Goal: Task Accomplishment & Management: Complete application form

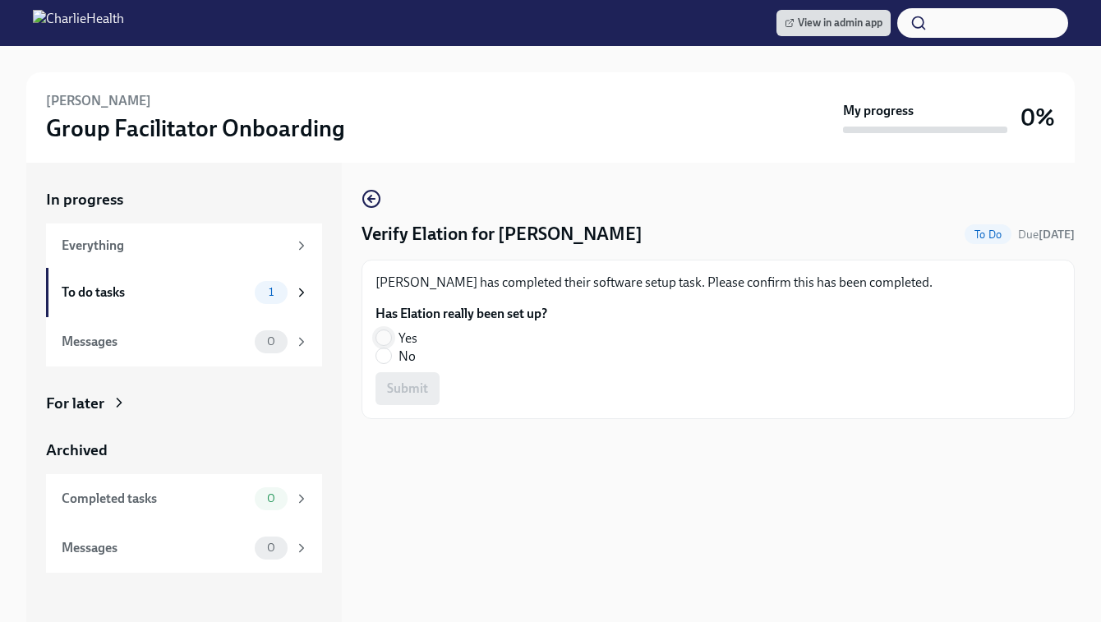
click at [387, 339] on input "Yes" at bounding box center [383, 337] width 15 height 15
radio input "true"
click at [391, 386] on span "Submit" at bounding box center [407, 388] width 41 height 16
click at [382, 349] on input "No" at bounding box center [383, 355] width 15 height 15
radio input "true"
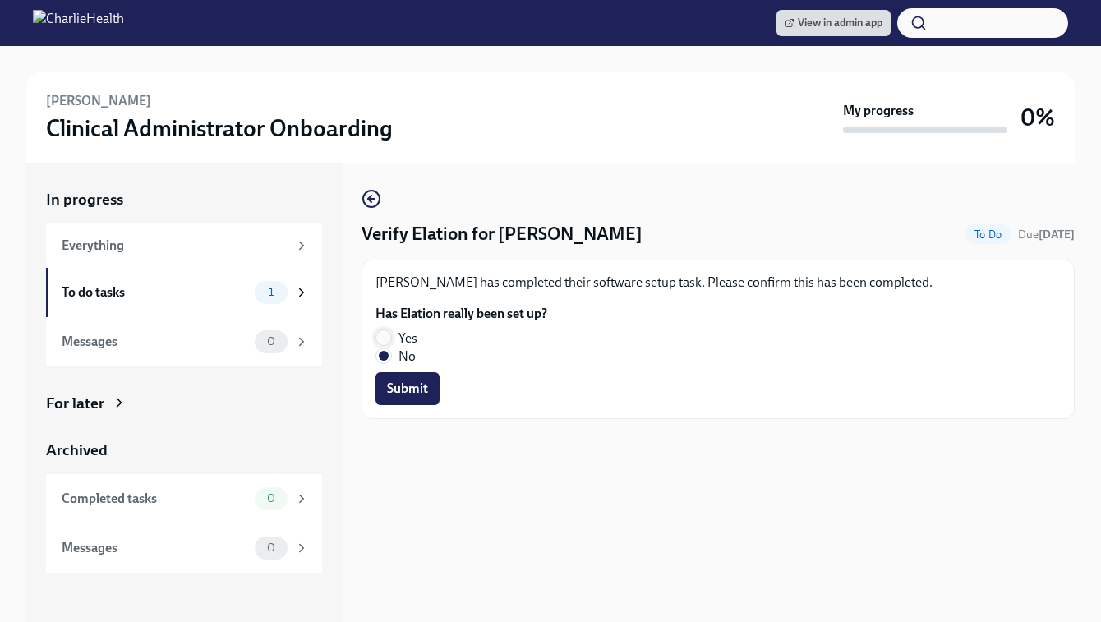
click at [381, 340] on input "Yes" at bounding box center [383, 337] width 15 height 15
radio input "true"
click at [391, 395] on span "Submit" at bounding box center [407, 388] width 41 height 16
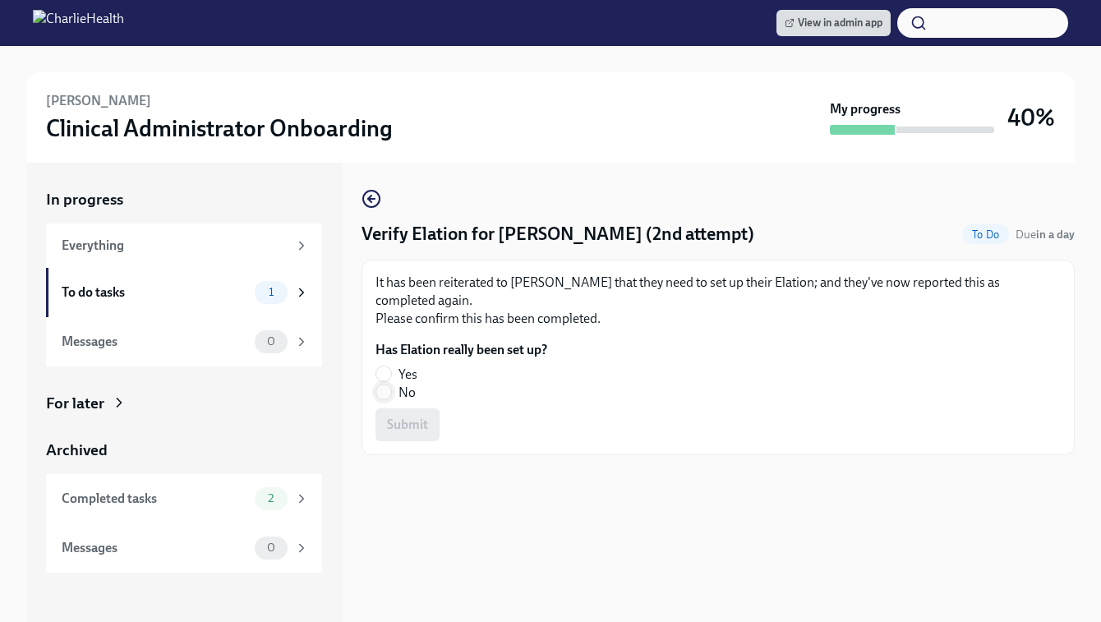
click at [382, 388] on input "No" at bounding box center [383, 392] width 15 height 15
radio input "true"
click at [383, 363] on fieldset "Has Elation really been set up? Yes No" at bounding box center [461, 371] width 172 height 61
click at [381, 372] on input "Yes" at bounding box center [383, 373] width 15 height 15
radio input "true"
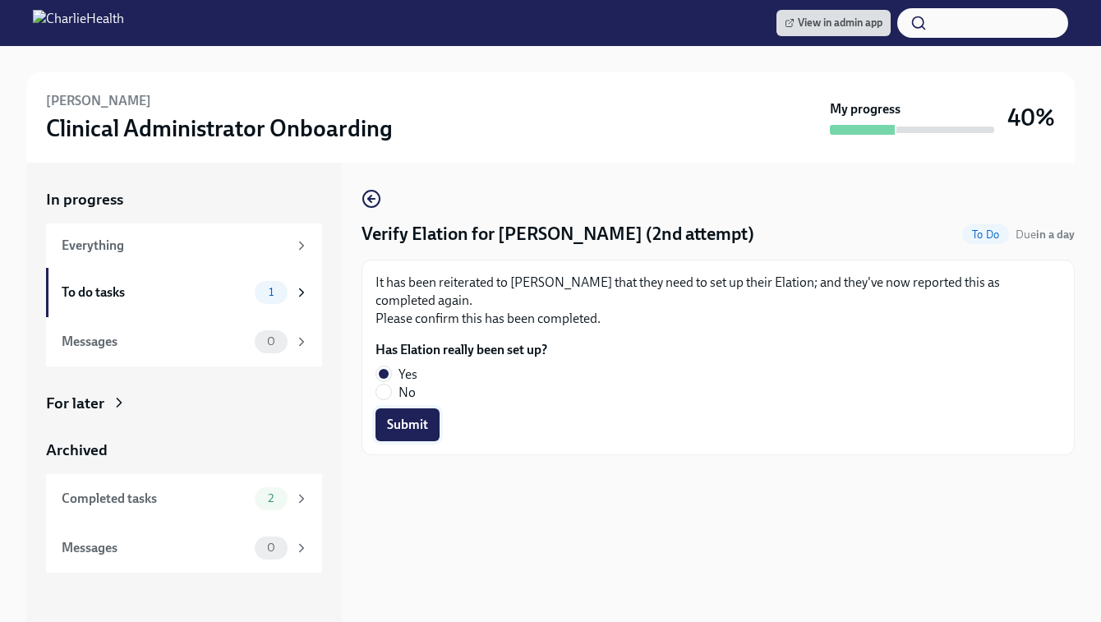
click at [395, 426] on span "Submit" at bounding box center [407, 425] width 41 height 16
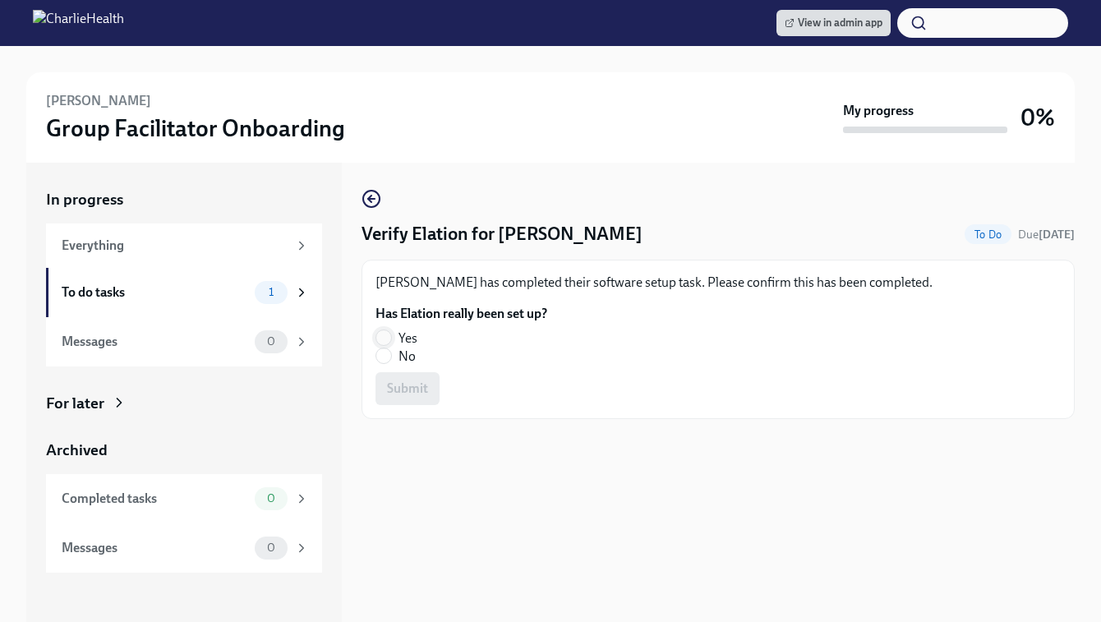
click at [383, 330] on span at bounding box center [383, 337] width 16 height 16
click at [383, 330] on input "Yes" at bounding box center [383, 337] width 15 height 15
radio input "true"
click at [386, 388] on button "Submit" at bounding box center [407, 388] width 64 height 33
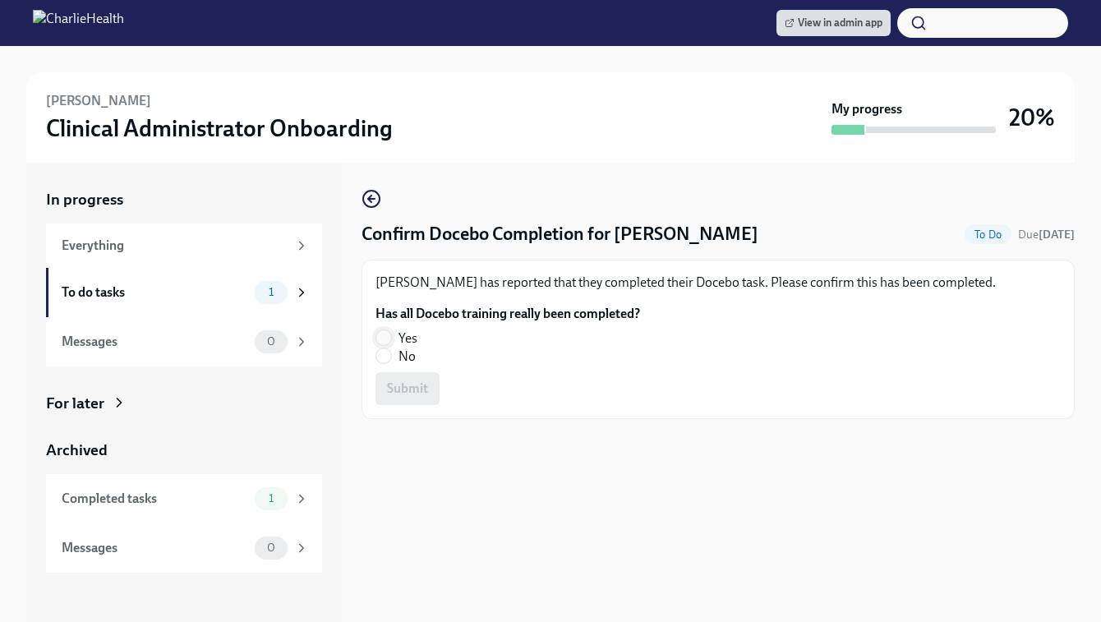
click at [380, 336] on input "Yes" at bounding box center [383, 337] width 15 height 15
radio input "true"
click at [400, 388] on span "Submit" at bounding box center [407, 388] width 41 height 16
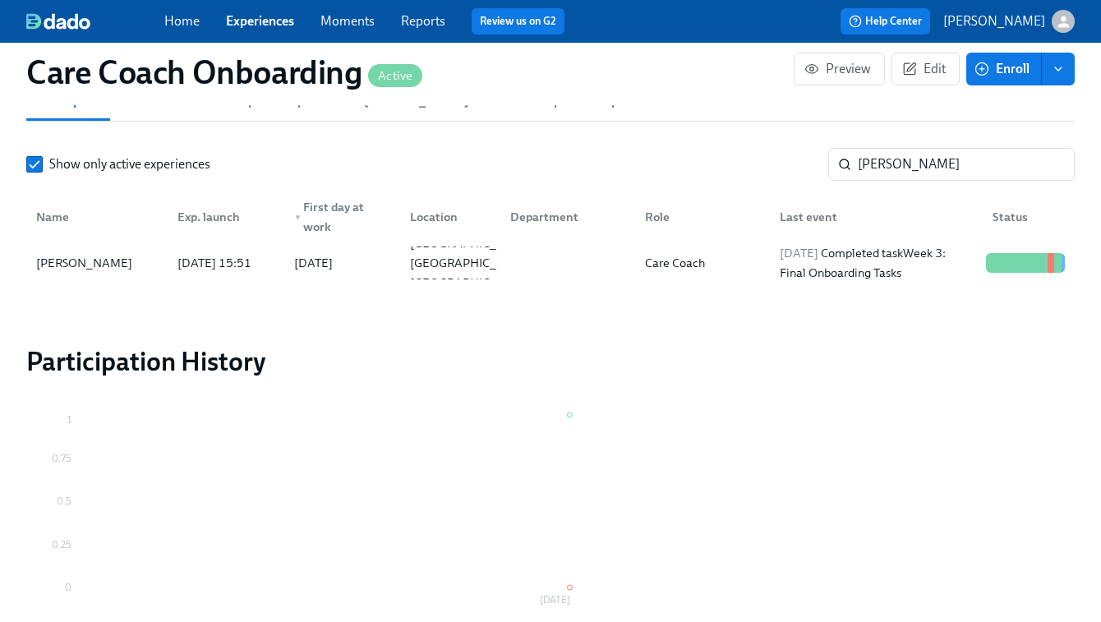
scroll to position [0, 5429]
click at [261, 26] on link "Experiences" at bounding box center [260, 21] width 68 height 16
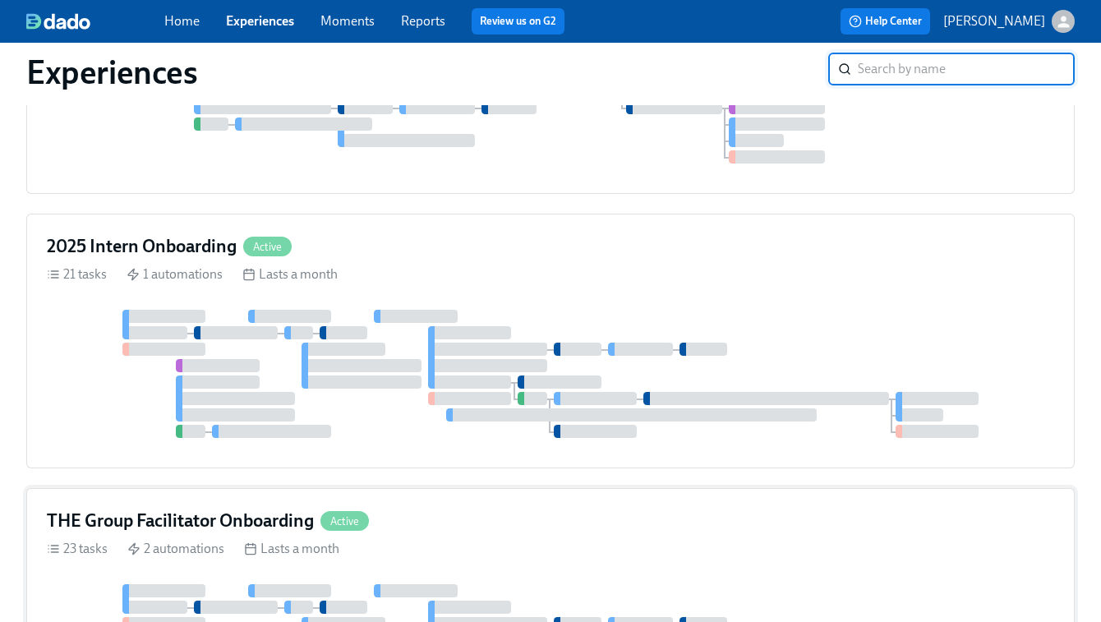
scroll to position [1135, 0]
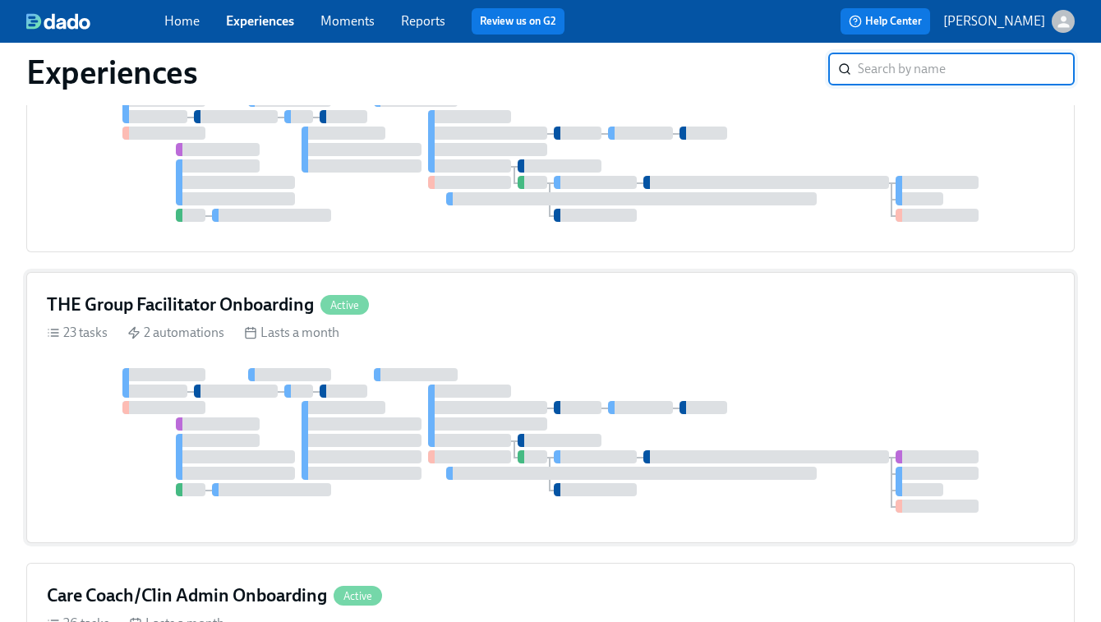
click at [460, 377] on div at bounding box center [550, 440] width 1007 height 145
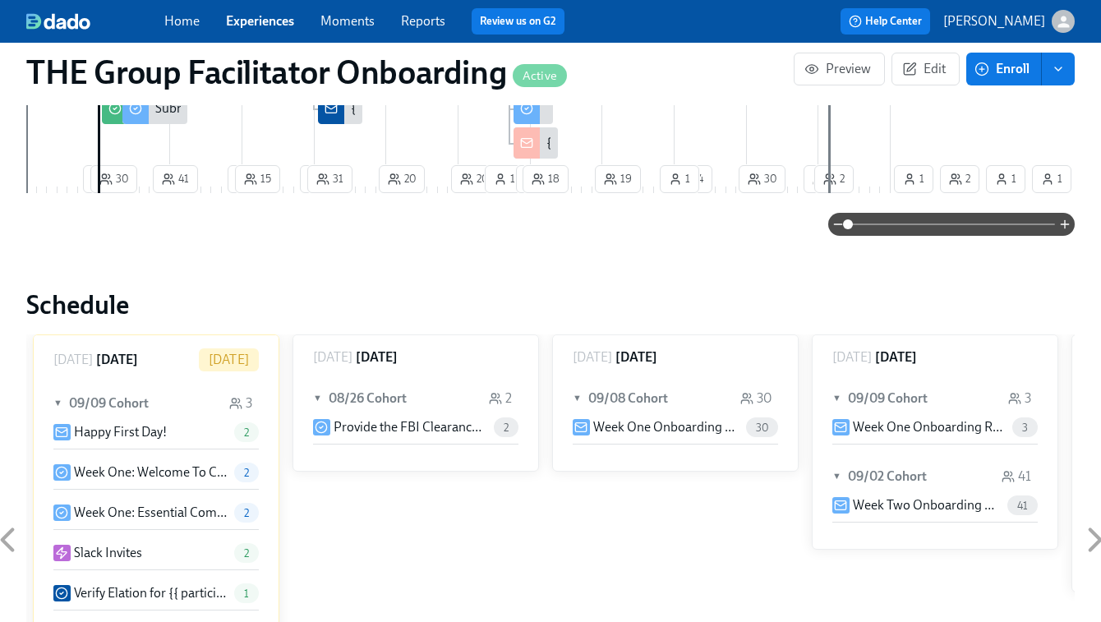
scroll to position [1287, 0]
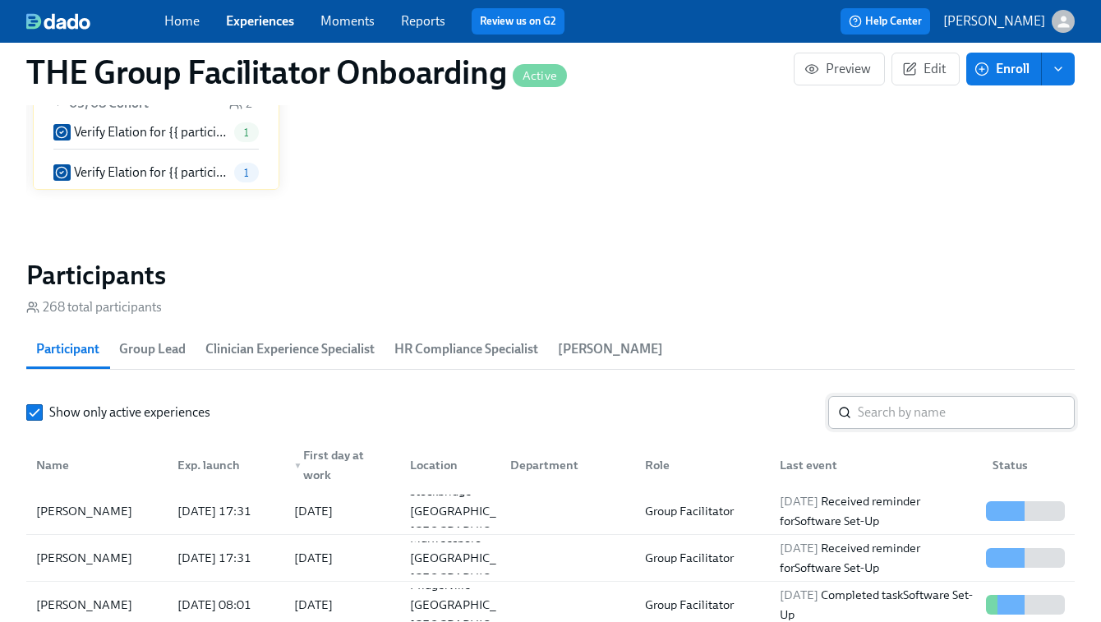
click at [882, 412] on input "search" at bounding box center [966, 412] width 217 height 33
paste input "Jamie Hunt"
type input "Jamie Hunt"
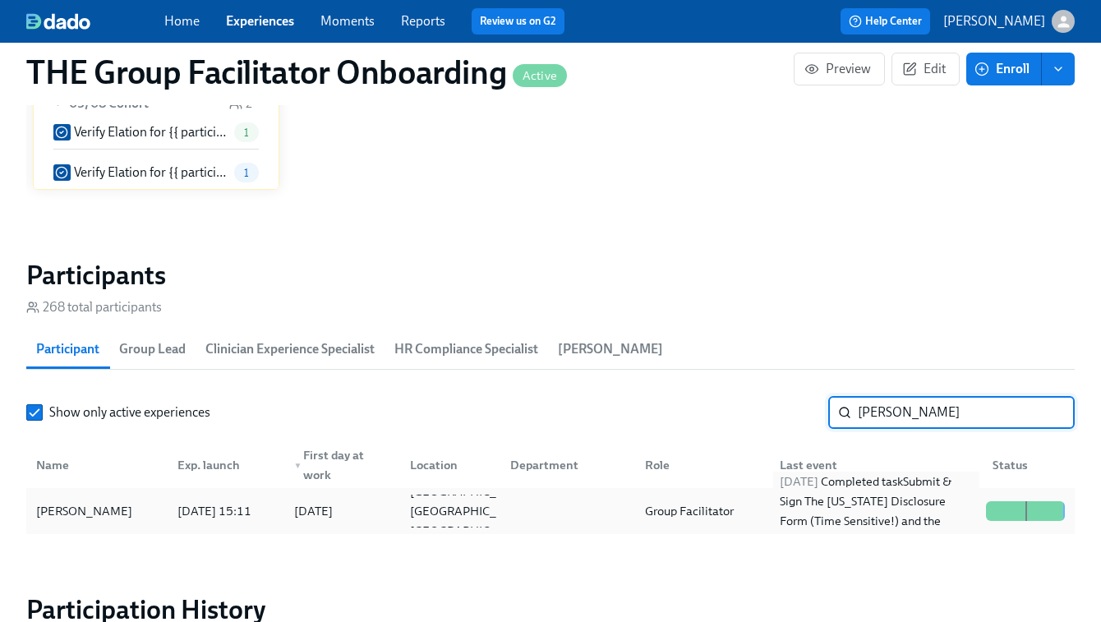
click at [798, 522] on div "2025/09/09 Completed task Submit & Sign The Utah Disclosure Form (Time Sensitiv…" at bounding box center [876, 511] width 206 height 79
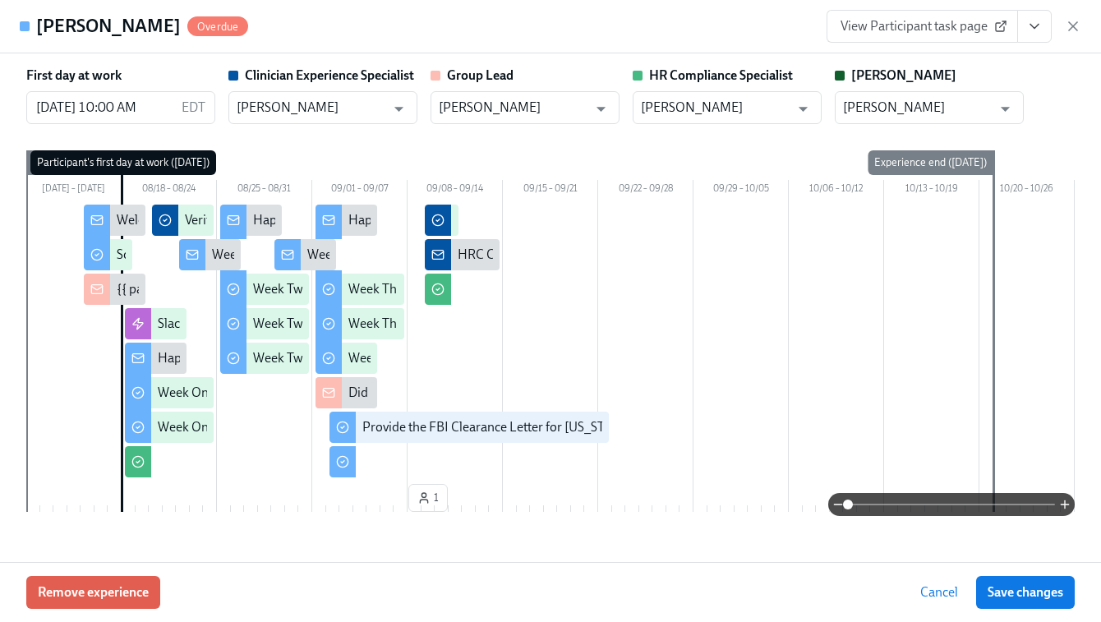
click at [947, 35] on link "View Participant task page" at bounding box center [922, 26] width 191 height 33
